Goal: Navigation & Orientation: Find specific page/section

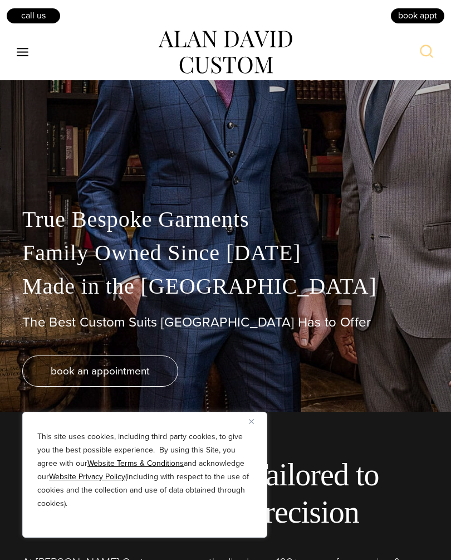
scroll to position [135, 0]
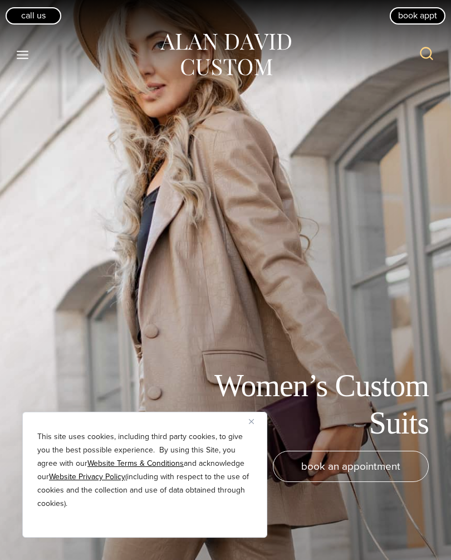
click at [16, 60] on icon "Toggle Menu" at bounding box center [23, 55] width 14 height 14
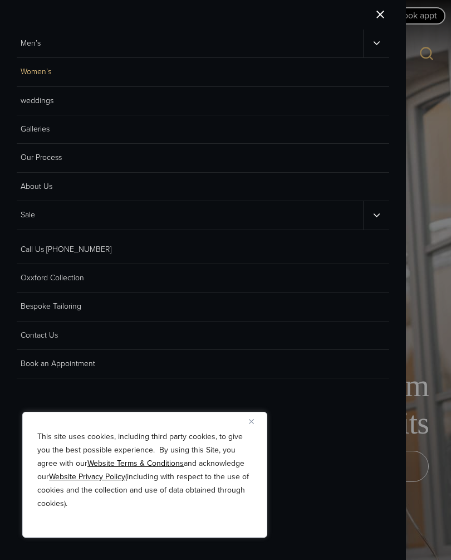
click at [41, 43] on link "Men’s" at bounding box center [190, 44] width 347 height 28
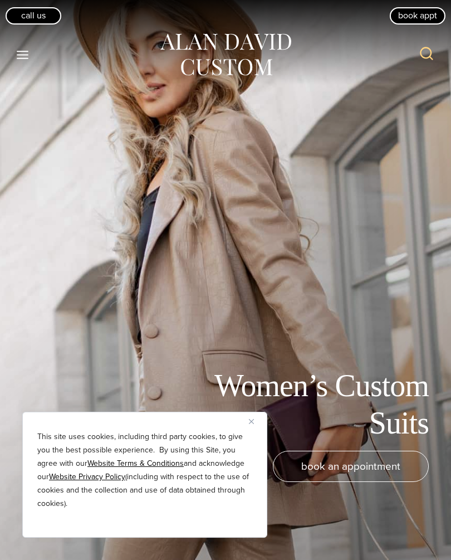
click at [30, 54] on icon "Toggle Menu" at bounding box center [23, 55] width 14 height 14
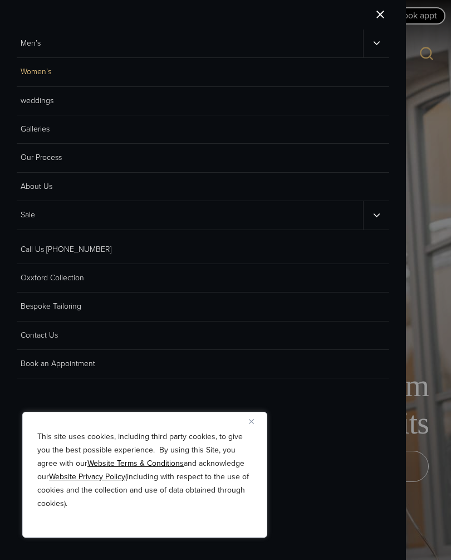
click at [37, 43] on link "Men’s" at bounding box center [190, 44] width 347 height 28
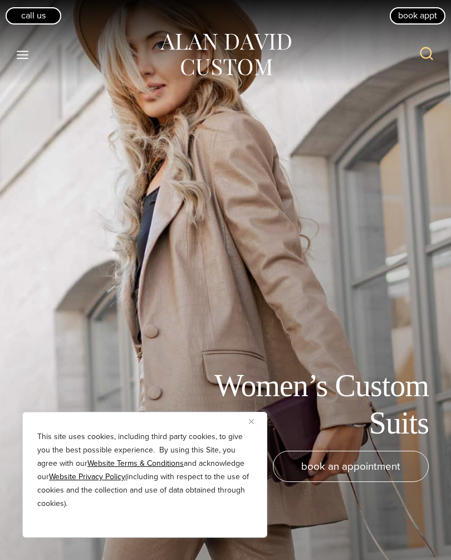
click at [25, 45] on button "Toggle Menu" at bounding box center [22, 55] width 23 height 20
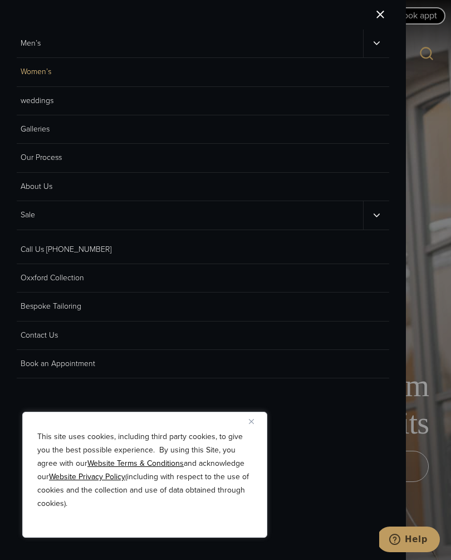
click at [382, 38] on button "Toggle child menu" at bounding box center [376, 44] width 26 height 28
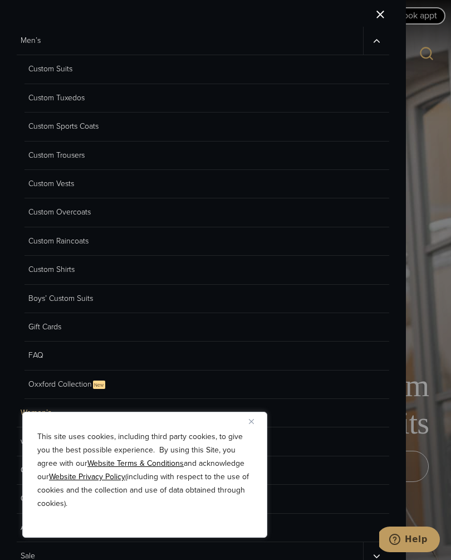
click at [36, 32] on link "Men’s" at bounding box center [190, 41] width 347 height 28
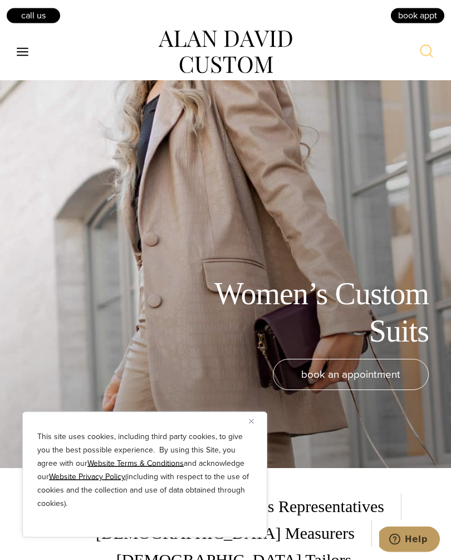
scroll to position [67, 0]
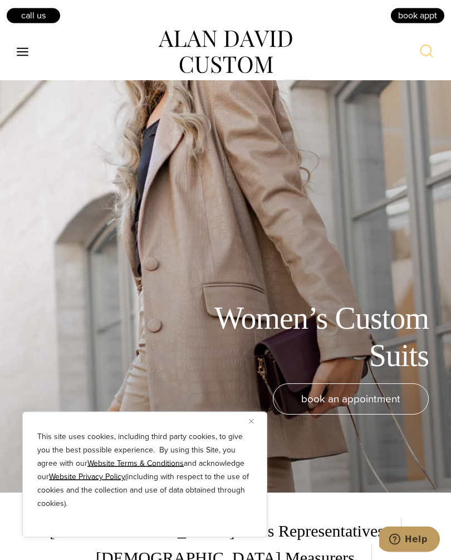
click at [32, 50] on button "Toggle Menu" at bounding box center [22, 52] width 23 height 20
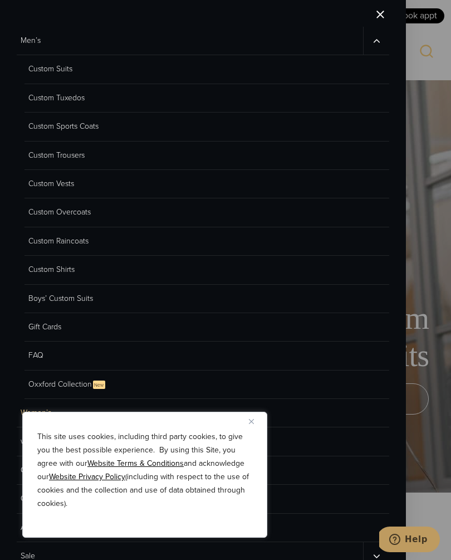
click at [382, 13] on span "Close menu" at bounding box center [381, 15] width 8 height 8
